Goal: Information Seeking & Learning: Learn about a topic

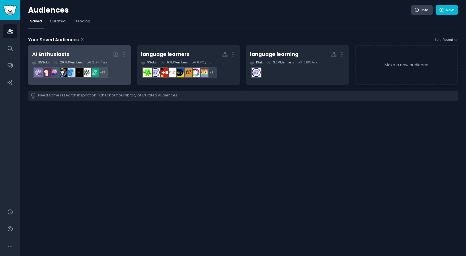
click at [77, 52] on h2 "AI Enthusiasts More" at bounding box center [79, 54] width 95 height 10
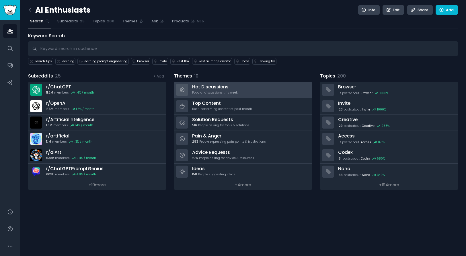
click at [211, 86] on h3 "Hot Discussions" at bounding box center [215, 87] width 46 height 6
